Goal: Information Seeking & Learning: Learn about a topic

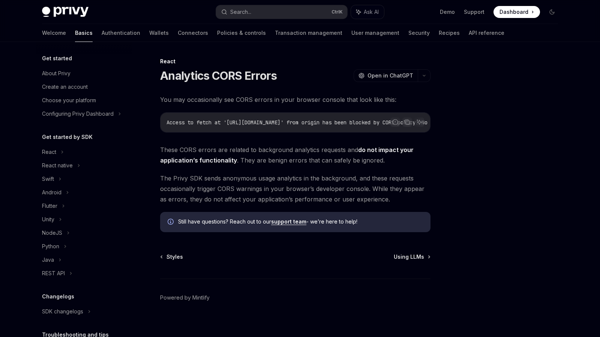
scroll to position [129, 0]
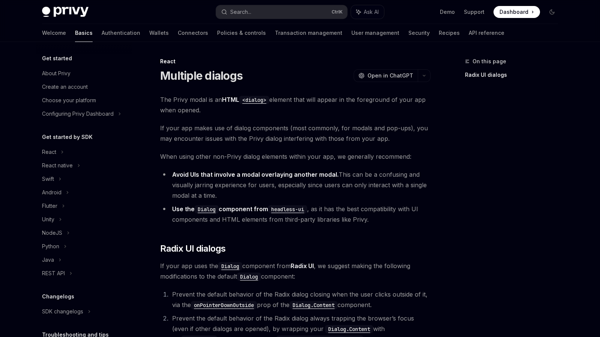
scroll to position [129, 0]
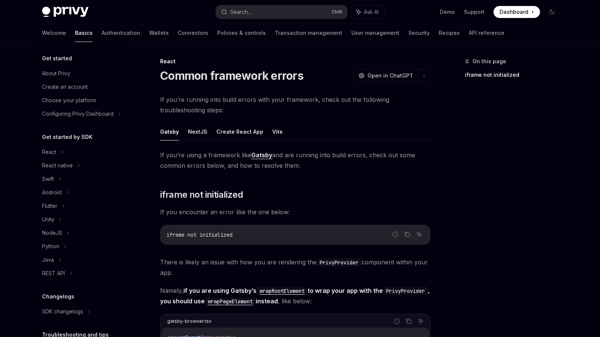
scroll to position [129, 0]
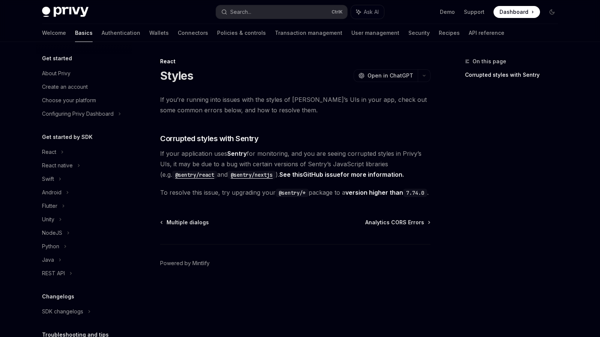
scroll to position [129, 0]
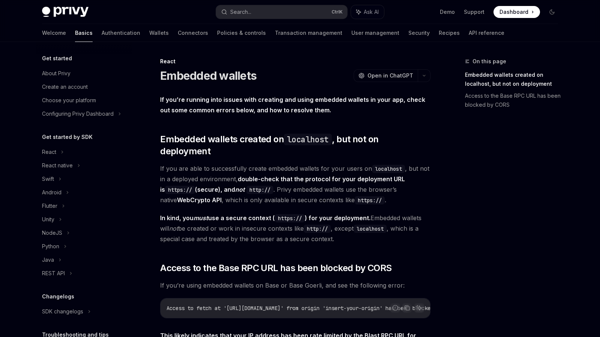
scroll to position [129, 0]
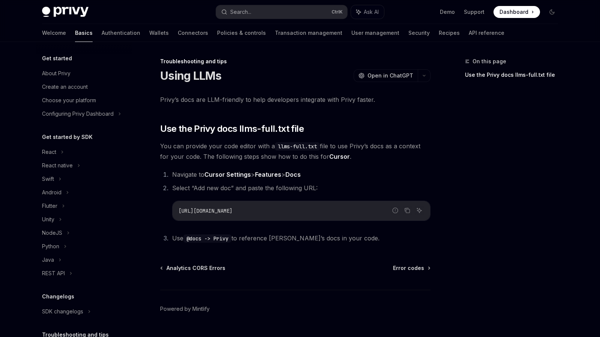
scroll to position [61, 0]
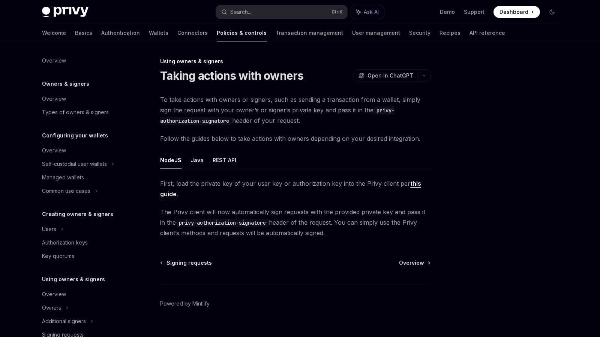
scroll to position [159, 0]
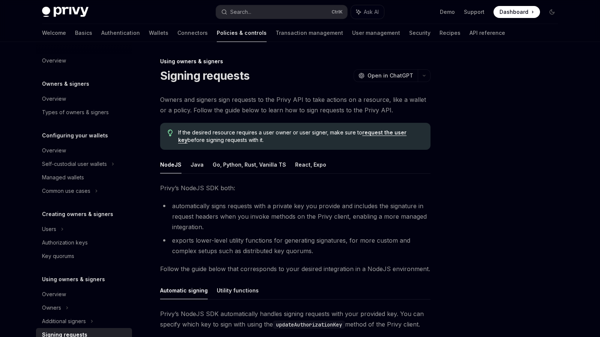
scroll to position [145, 0]
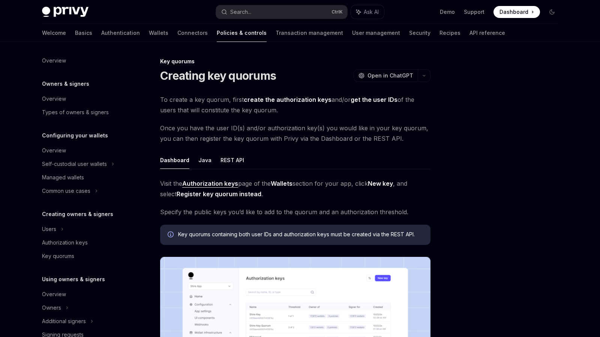
scroll to position [190, 0]
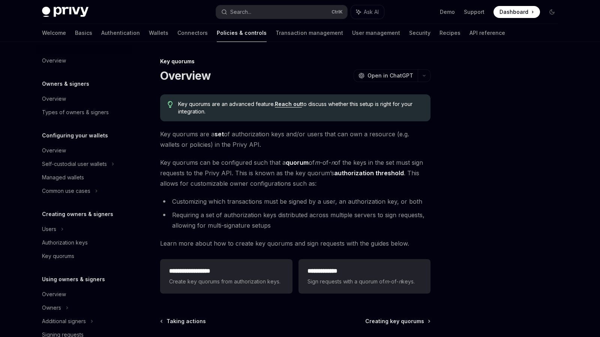
scroll to position [190, 0]
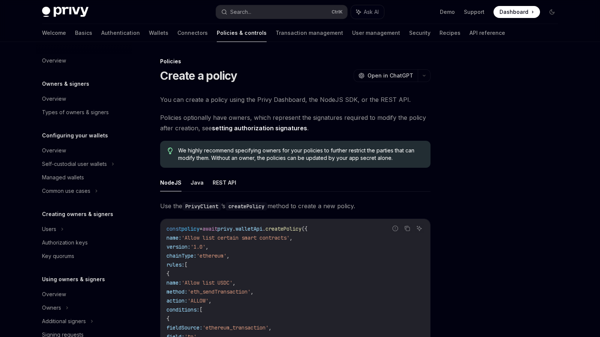
scroll to position [190, 0]
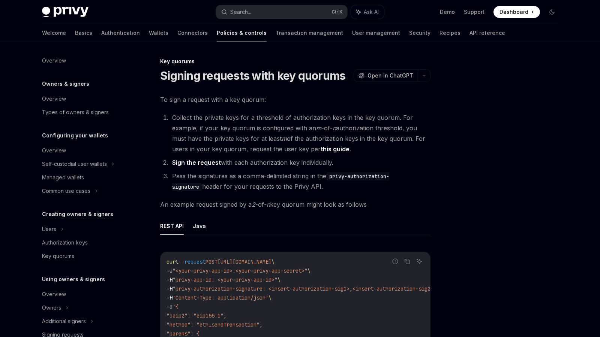
scroll to position [190, 0]
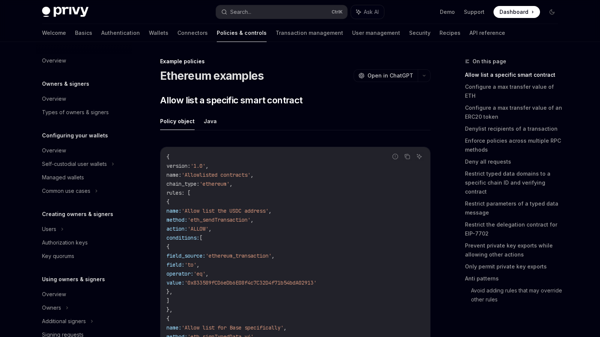
scroll to position [217, 0]
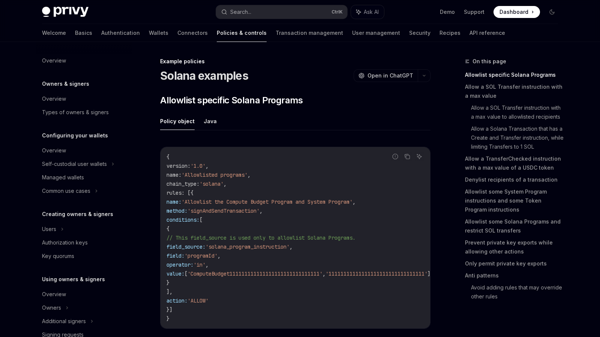
scroll to position [217, 0]
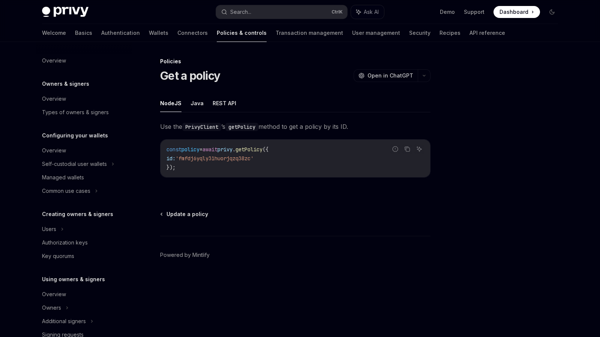
scroll to position [190, 0]
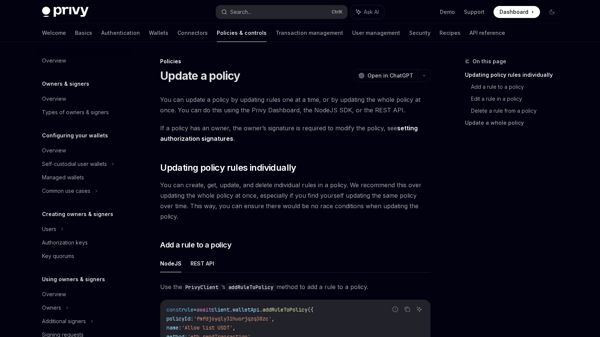
scroll to position [190, 0]
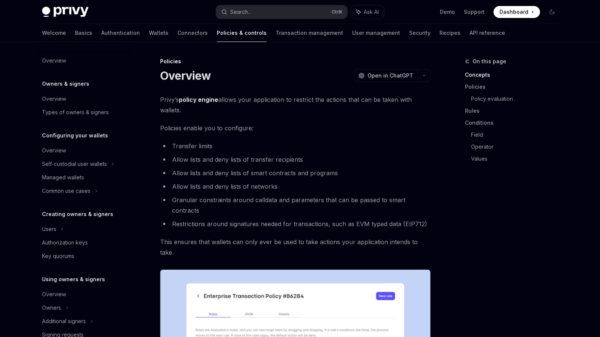
scroll to position [190, 0]
